Goal: Browse casually

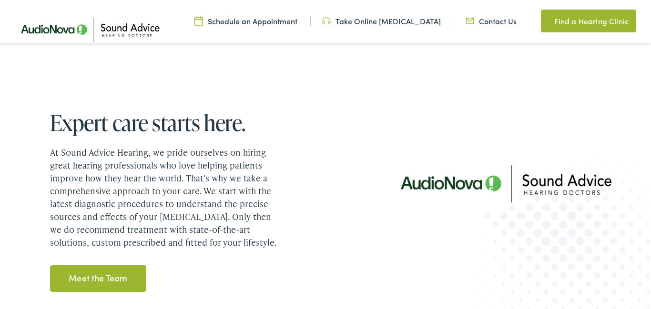
scroll to position [1120, 0]
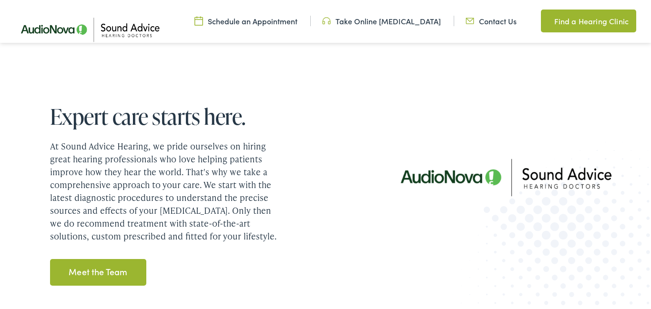
click at [106, 270] on link "Meet the Team" at bounding box center [98, 272] width 97 height 27
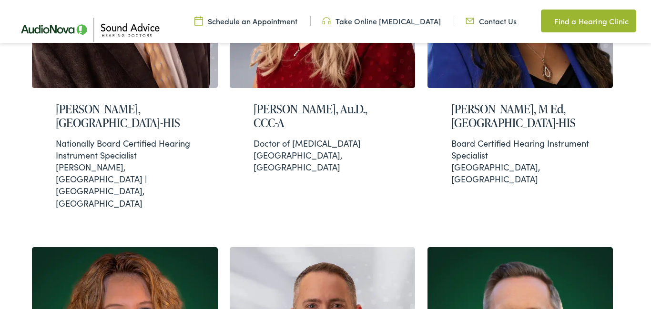
scroll to position [444, 0]
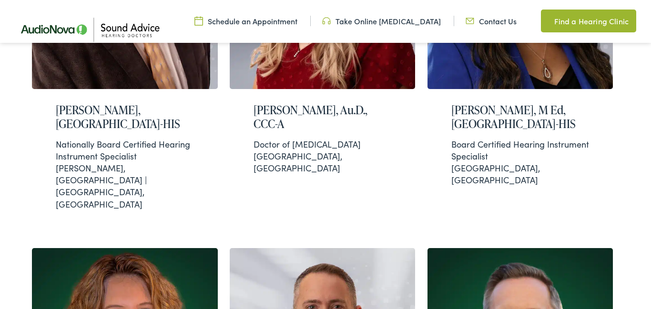
click at [5, 163] on div "Hearing care providers serving Arkansas, Missouri & Oklahoma At Sound Advice He…" at bounding box center [325, 304] width 651 height 1315
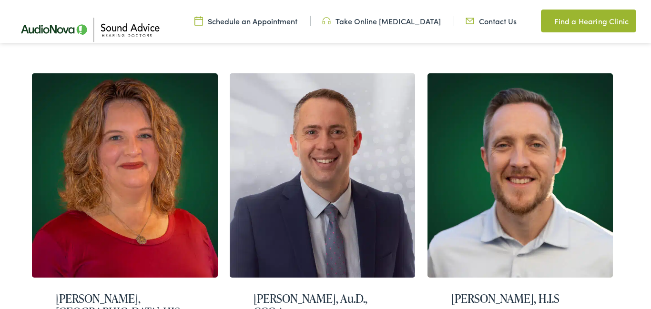
scroll to position [621, 0]
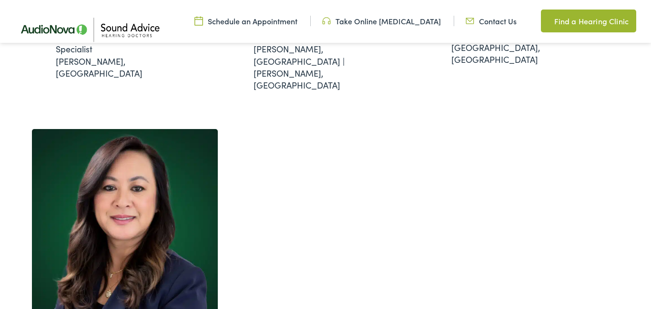
scroll to position [925, 0]
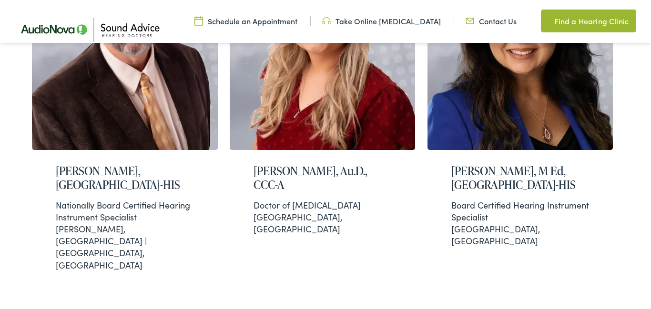
scroll to position [0, 0]
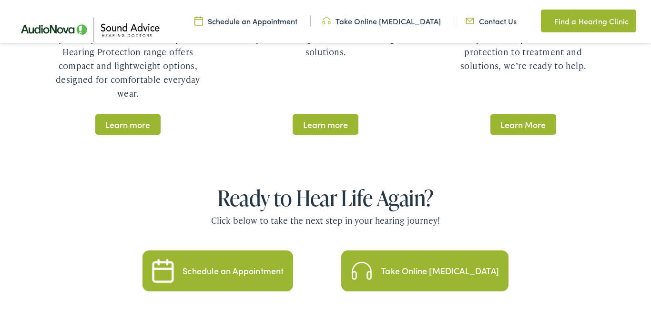
scroll to position [1836, 0]
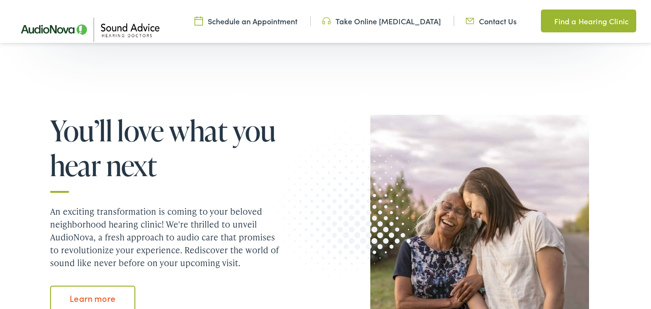
click at [30, 212] on div "You’ll love what you hear next An exciting transformation is coming to your bel…" at bounding box center [152, 217] width 253 height 205
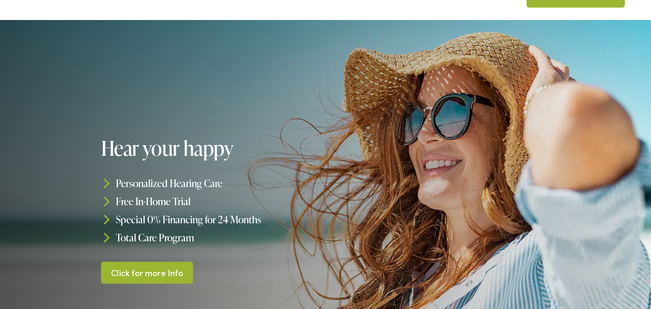
scroll to position [0, 0]
